Goal: Find specific page/section: Find specific page/section

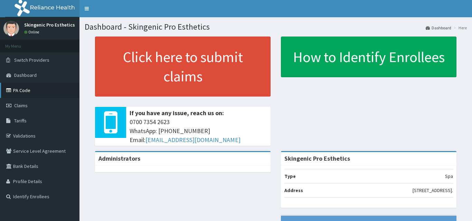
click at [38, 89] on link "PA Code" at bounding box center [39, 90] width 79 height 15
click at [7, 91] on icon at bounding box center [9, 90] width 7 height 5
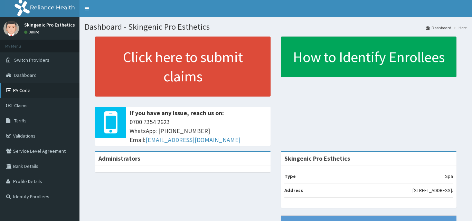
click at [7, 91] on icon at bounding box center [9, 90] width 7 height 5
